Goal: Find specific page/section: Find specific page/section

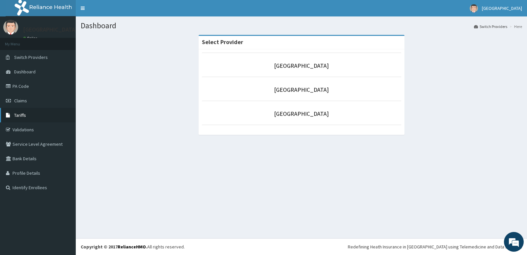
click at [31, 117] on link "Tariffs" at bounding box center [38, 115] width 76 height 14
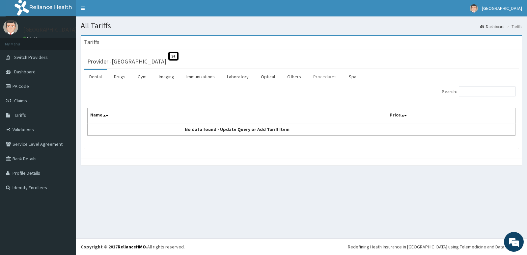
click at [323, 78] on link "Procedures" at bounding box center [325, 77] width 34 height 14
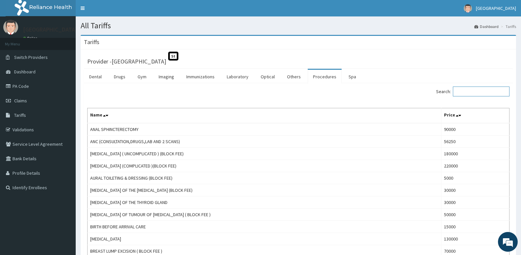
click at [471, 93] on input "Search:" at bounding box center [481, 92] width 57 height 10
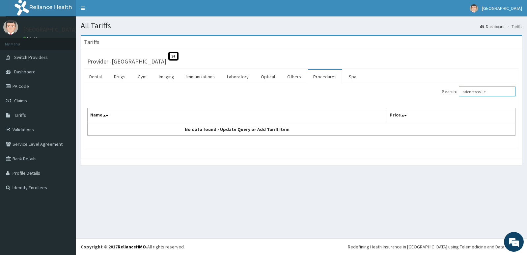
type input "adenotonsille"
